Goal: Navigation & Orientation: Understand site structure

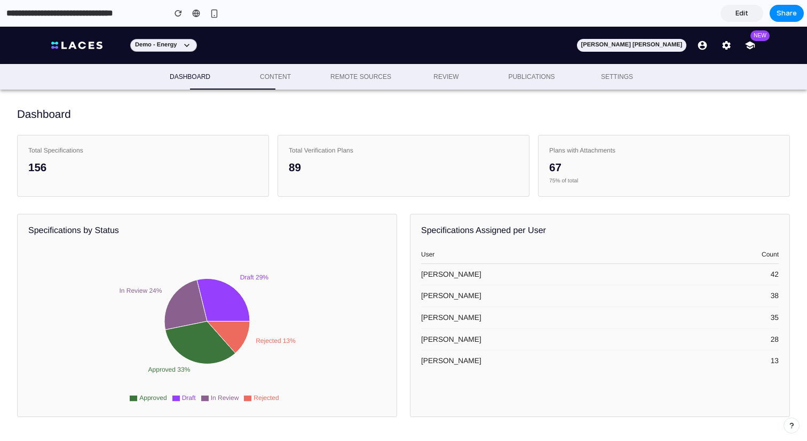
click at [57, 152] on div "Total Specifications" at bounding box center [142, 150] width 229 height 9
click at [320, 152] on div "Total Verification Plans" at bounding box center [403, 150] width 229 height 9
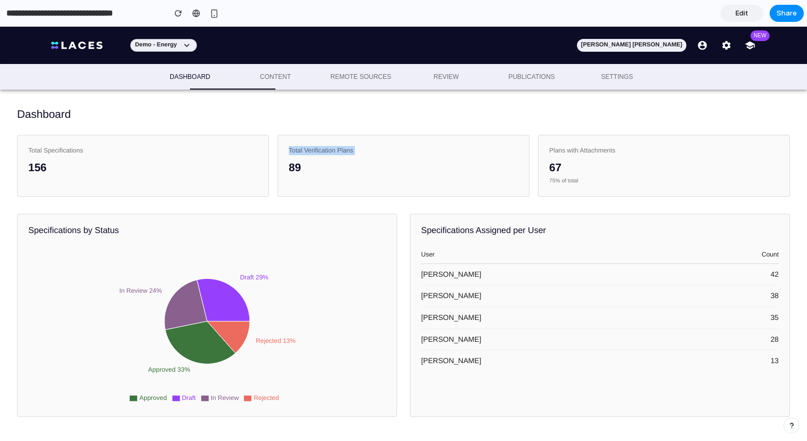
click at [320, 152] on div "Total Verification Plans" at bounding box center [403, 150] width 229 height 9
click at [593, 154] on div "Plans with Attachments" at bounding box center [663, 150] width 229 height 9
click at [526, 210] on div "Dashboard Total Specifications 156 Total Verification Plans 89 Plans with Attac…" at bounding box center [403, 266] width 807 height 352
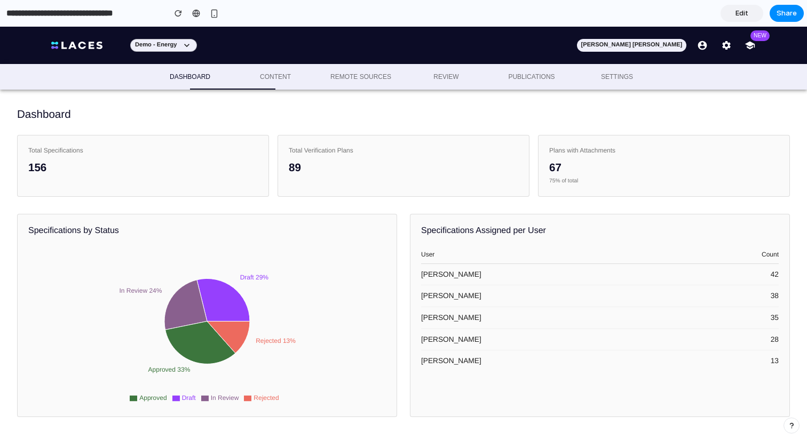
click at [376, 70] on button "Remote sources" at bounding box center [360, 77] width 85 height 26
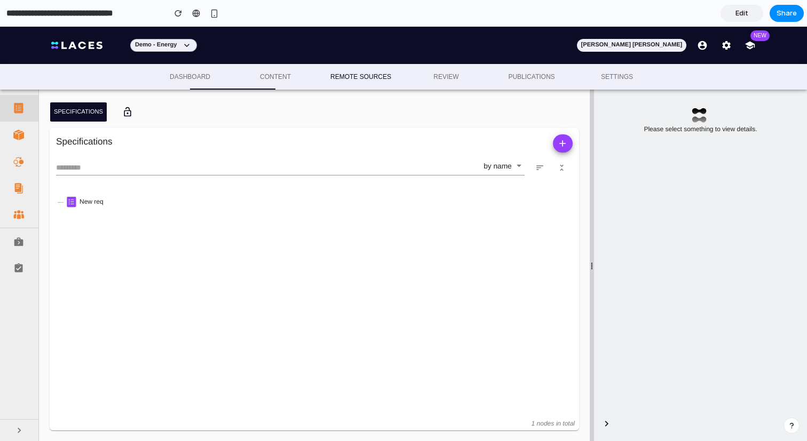
click at [19, 134] on span at bounding box center [18, 135] width 11 height 11
click at [17, 168] on div at bounding box center [19, 161] width 38 height 27
click at [17, 201] on div at bounding box center [19, 188] width 38 height 27
click at [16, 229] on div at bounding box center [19, 241] width 38 height 27
click at [15, 263] on span at bounding box center [18, 268] width 11 height 11
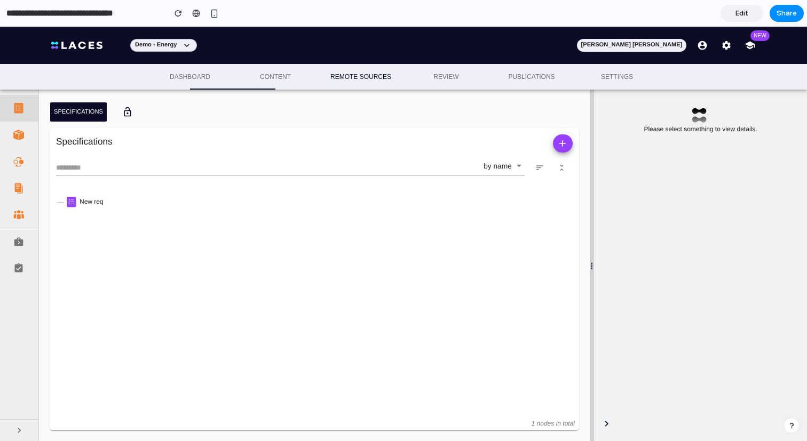
click at [16, 250] on div at bounding box center [19, 241] width 38 height 27
click at [18, 208] on div at bounding box center [19, 215] width 38 height 27
click at [18, 167] on div at bounding box center [19, 161] width 38 height 27
click at [22, 122] on div at bounding box center [19, 135] width 38 height 27
click at [17, 143] on div at bounding box center [19, 135] width 38 height 27
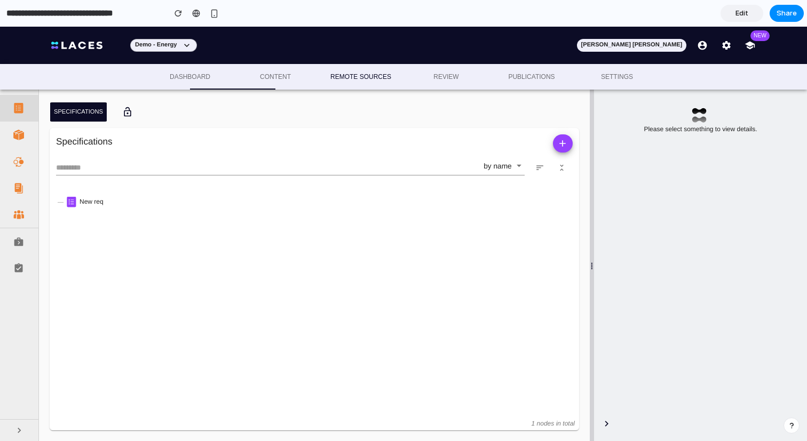
click at [180, 43] on div "Demo - Energy" at bounding box center [163, 45] width 57 height 11
